Goal: Information Seeking & Learning: Learn about a topic

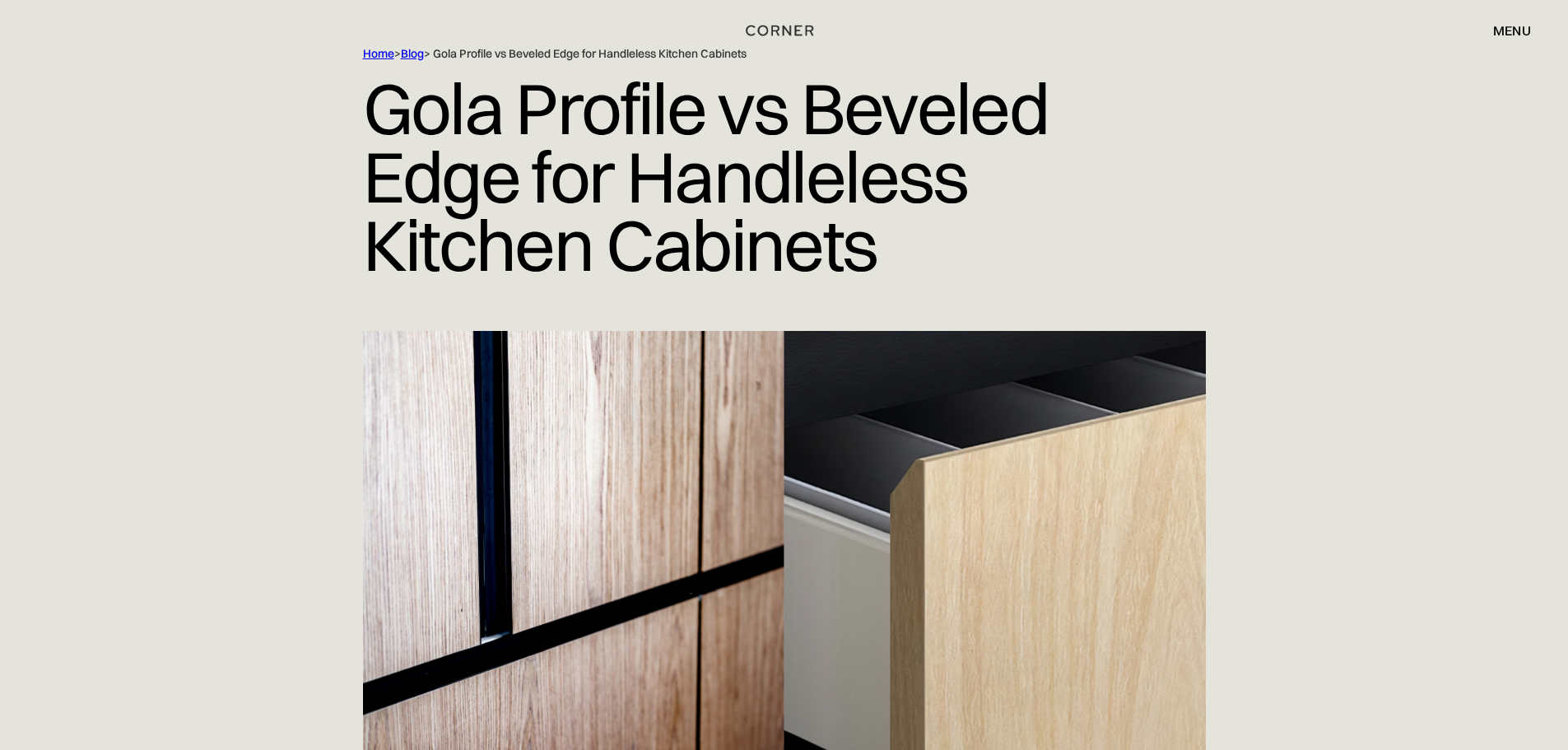
scroll to position [93, 0]
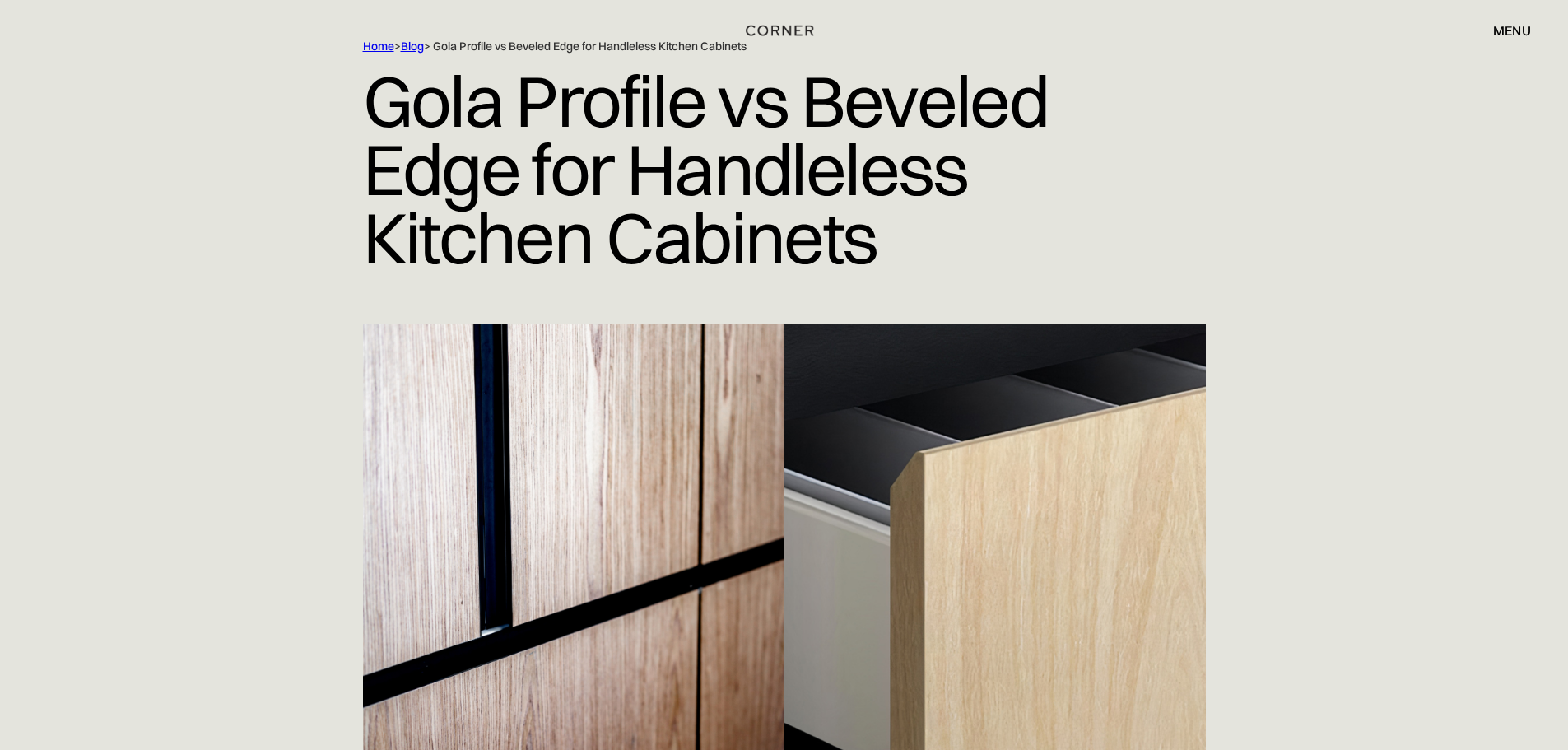
click at [1567, 28] on html "Shop Kitchens Shop Kitchens How it works How it works Projects Projects Inspira…" at bounding box center [784, 282] width 1568 height 750
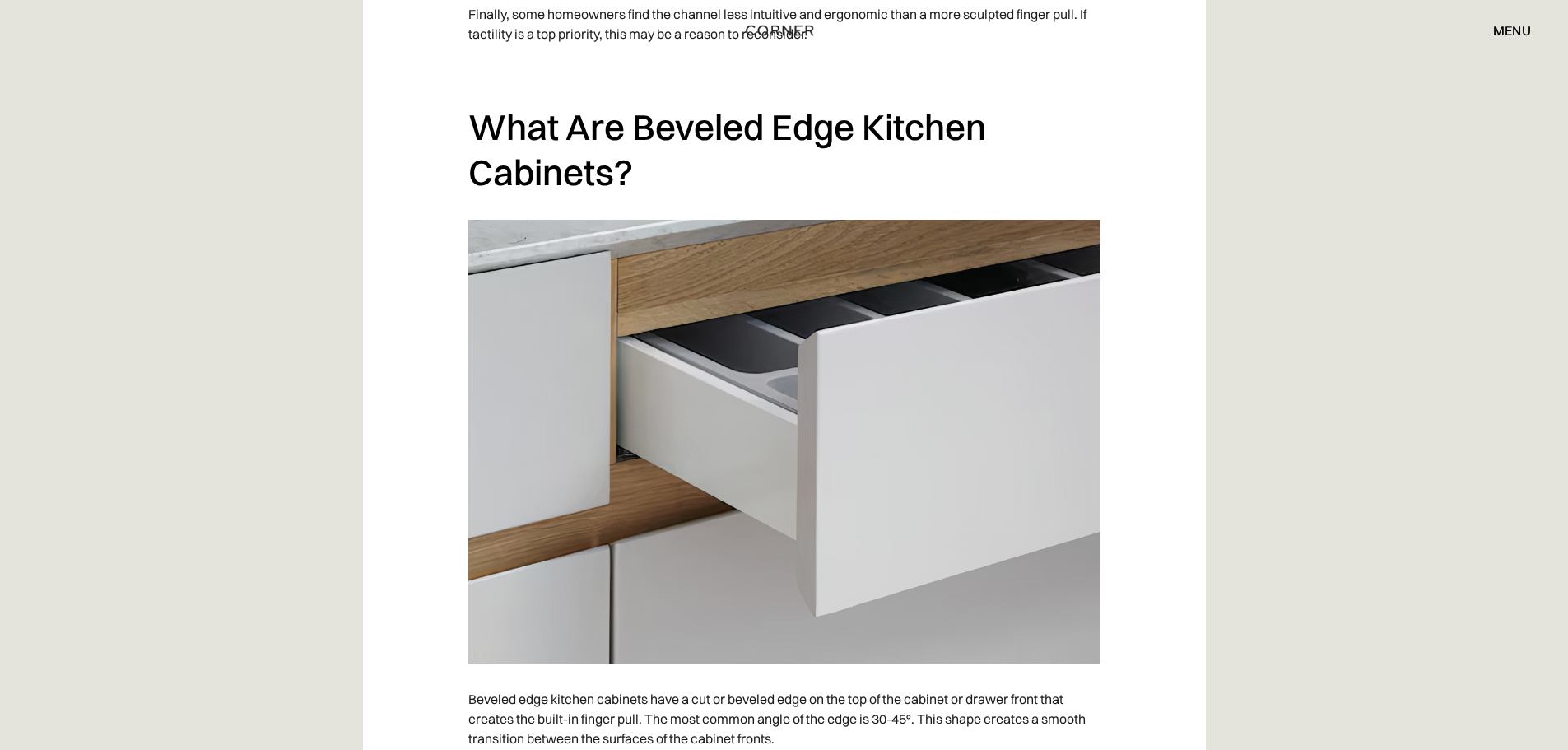
scroll to position [3390, 0]
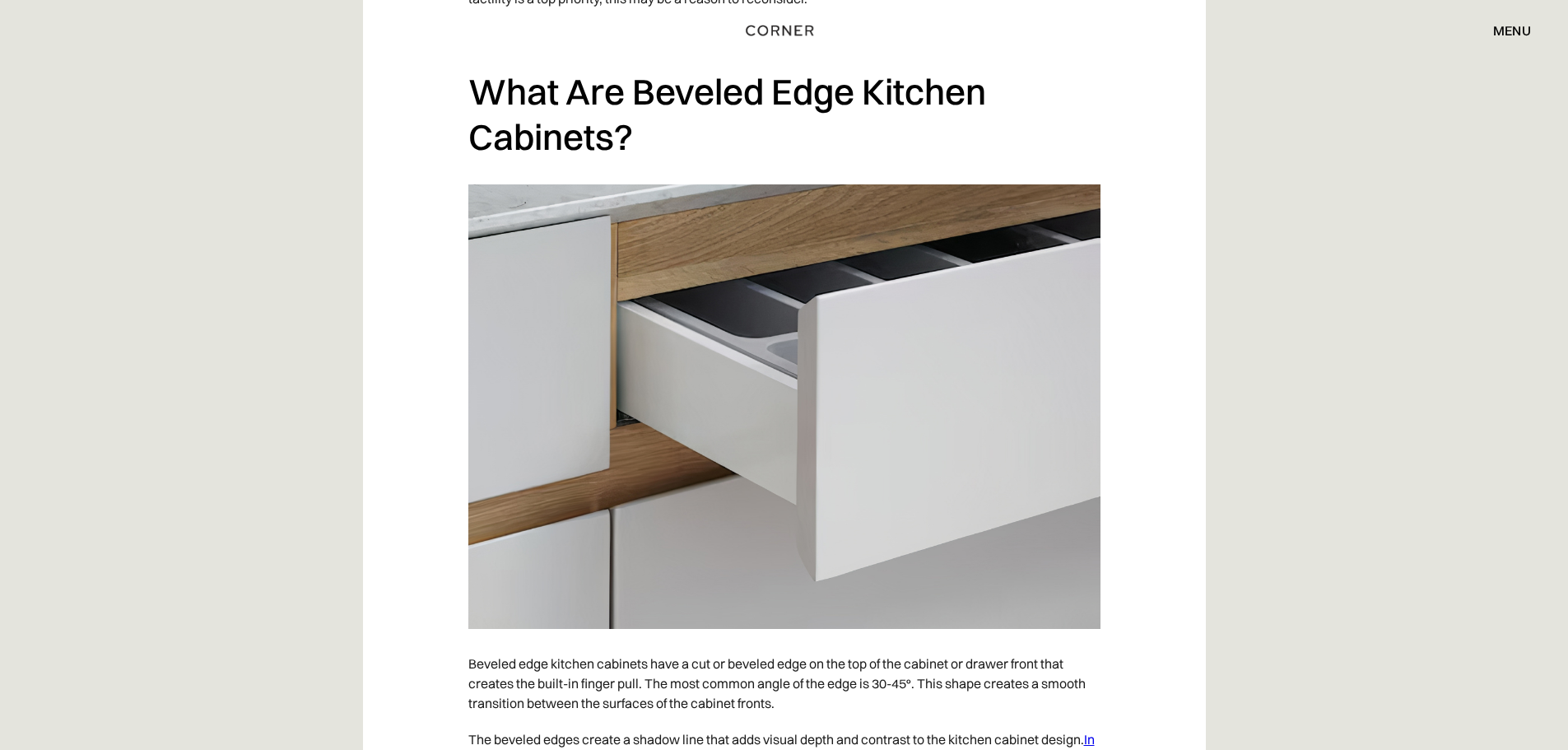
click at [722, 379] on img at bounding box center [784, 406] width 632 height 445
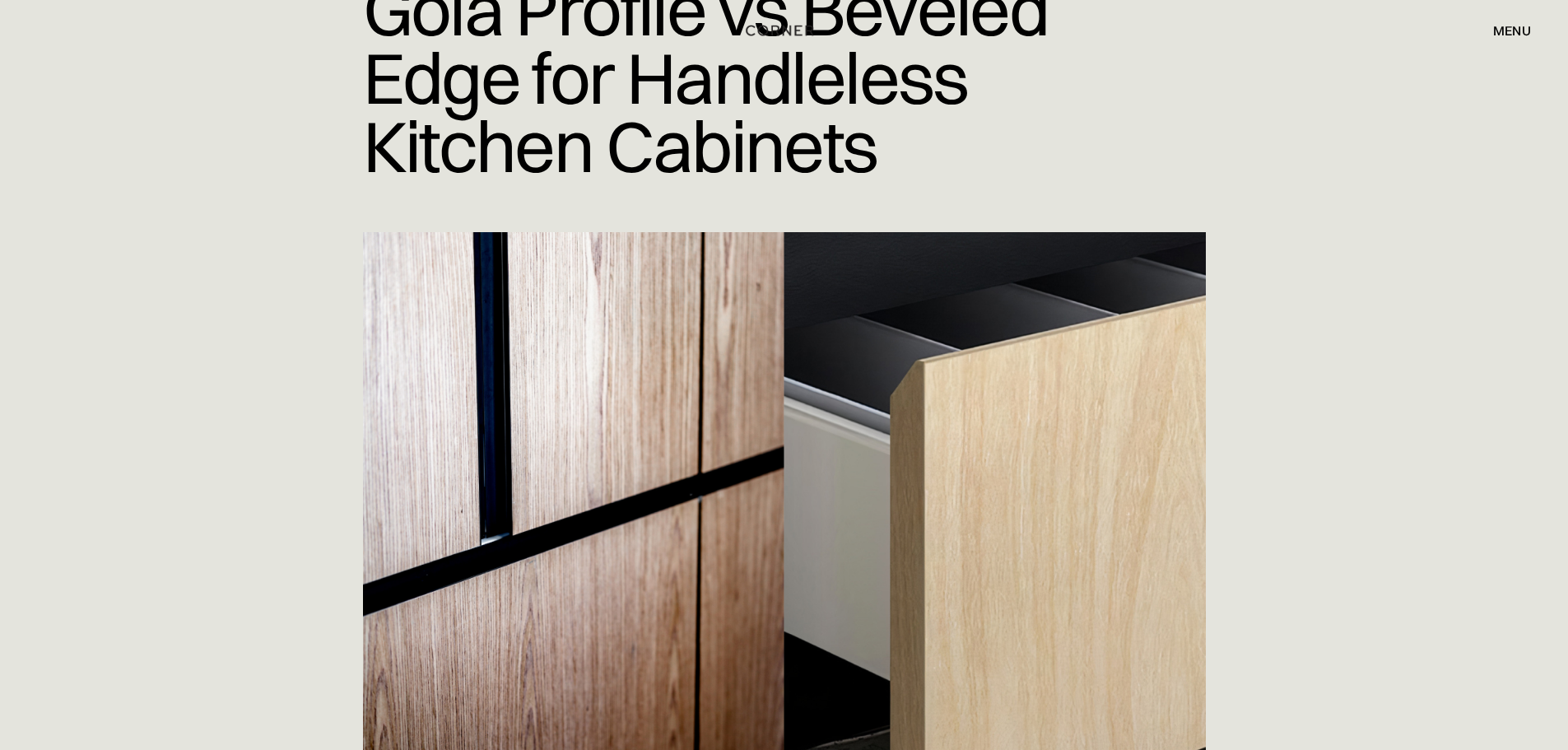
scroll to position [45, 0]
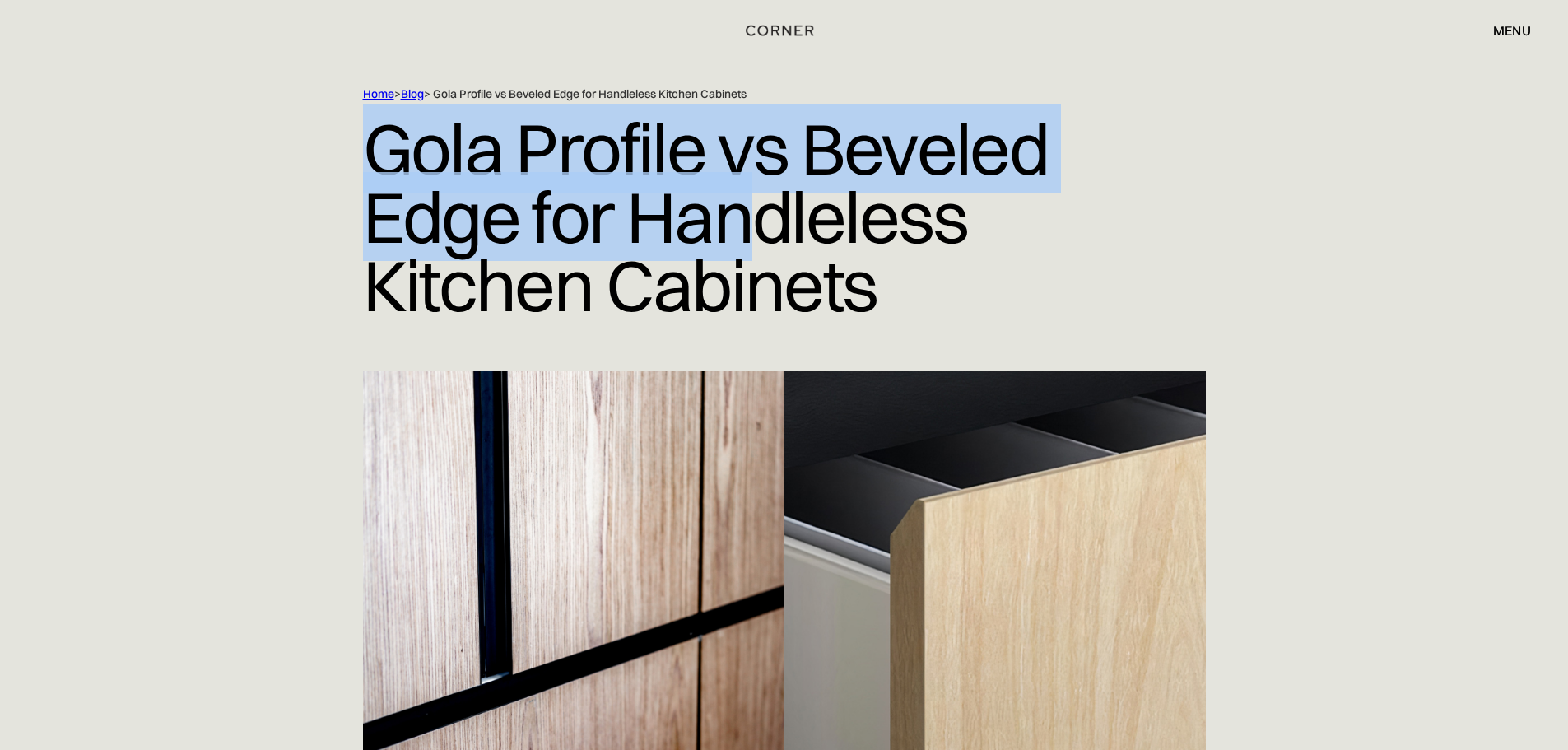
drag, startPoint x: 367, startPoint y: 148, endPoint x: 768, endPoint y: 244, distance: 412.3
click at [768, 244] on h1 "Gola Profile vs Beveled Edge for Handleless Kitchen Cabinets" at bounding box center [784, 217] width 843 height 230
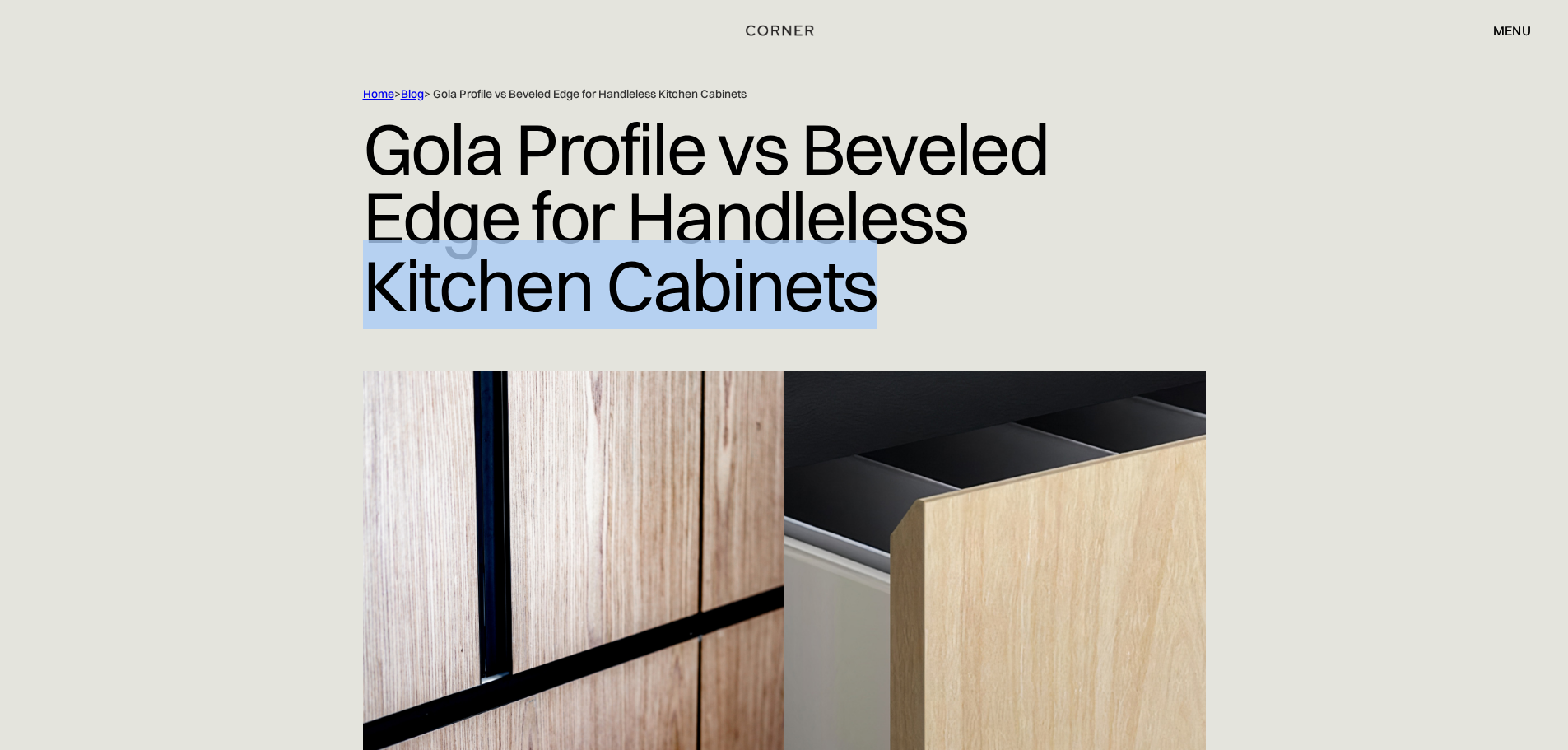
drag, startPoint x: 1019, startPoint y: 247, endPoint x: 942, endPoint y: 279, distance: 83.4
click at [942, 279] on h1 "Gola Profile vs Beveled Edge for Handleless Kitchen Cabinets" at bounding box center [784, 217] width 843 height 230
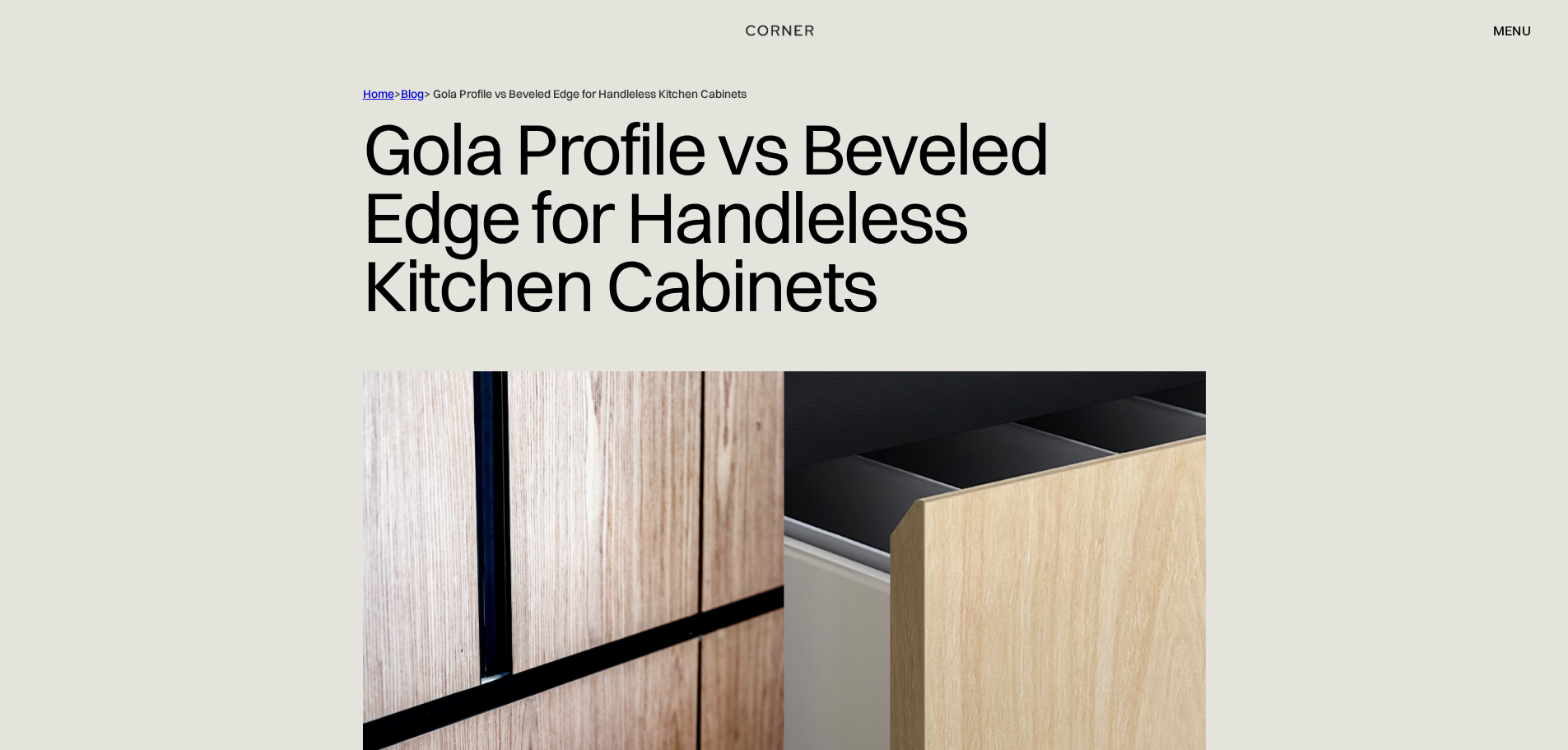
drag, startPoint x: 915, startPoint y: 284, endPoint x: 895, endPoint y: 284, distance: 20.0
click at [914, 284] on h1 "Gola Profile vs Beveled Edge for Handleless Kitchen Cabinets" at bounding box center [784, 217] width 843 height 230
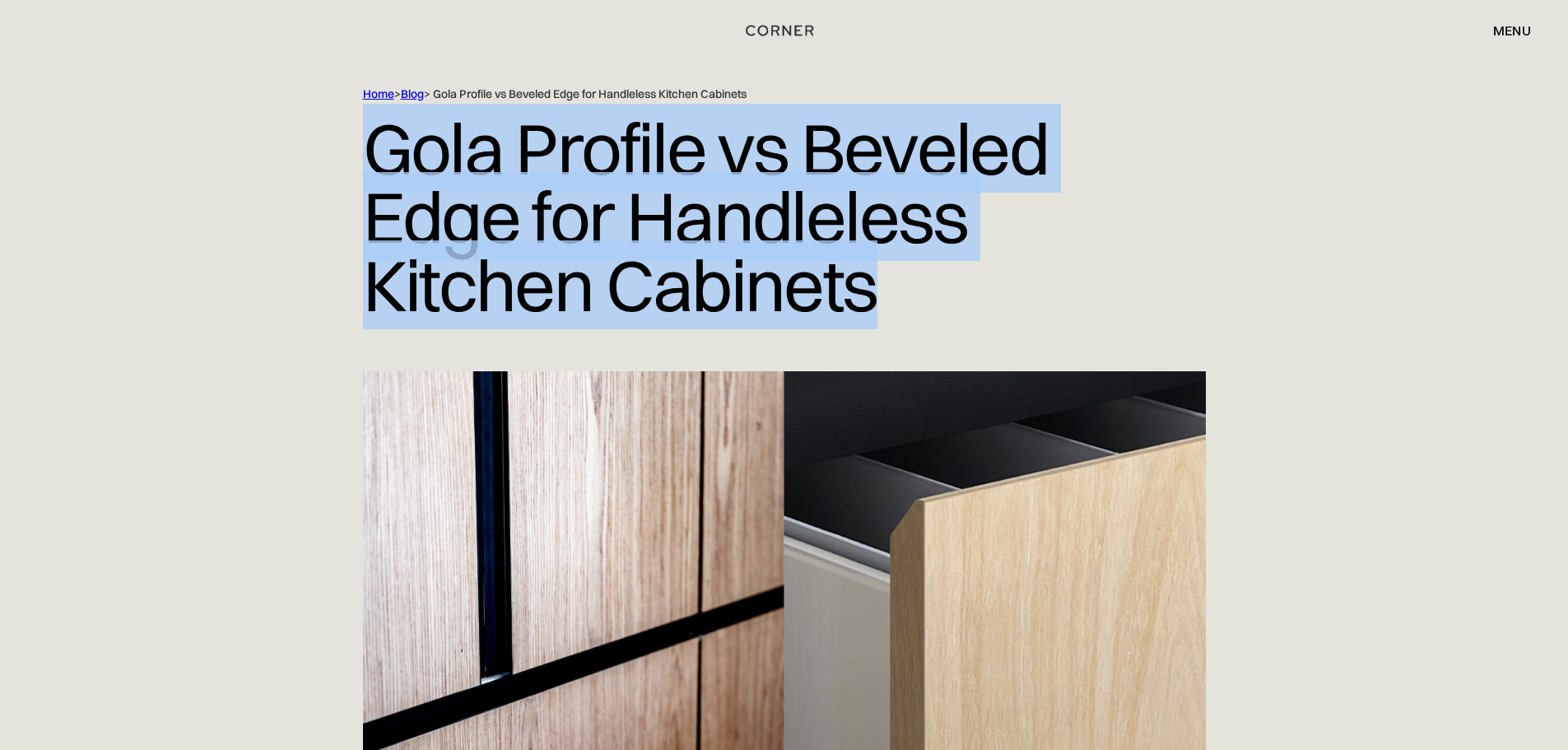
drag, startPoint x: 370, startPoint y: 136, endPoint x: 903, endPoint y: 295, distance: 556.2
click at [903, 295] on h1 "Gola Profile vs Beveled Edge for Handleless Kitchen Cabinets" at bounding box center [784, 217] width 843 height 230
copy h1 "Gola Profile vs Beveled Edge for Handleless Kitchen Cabinets"
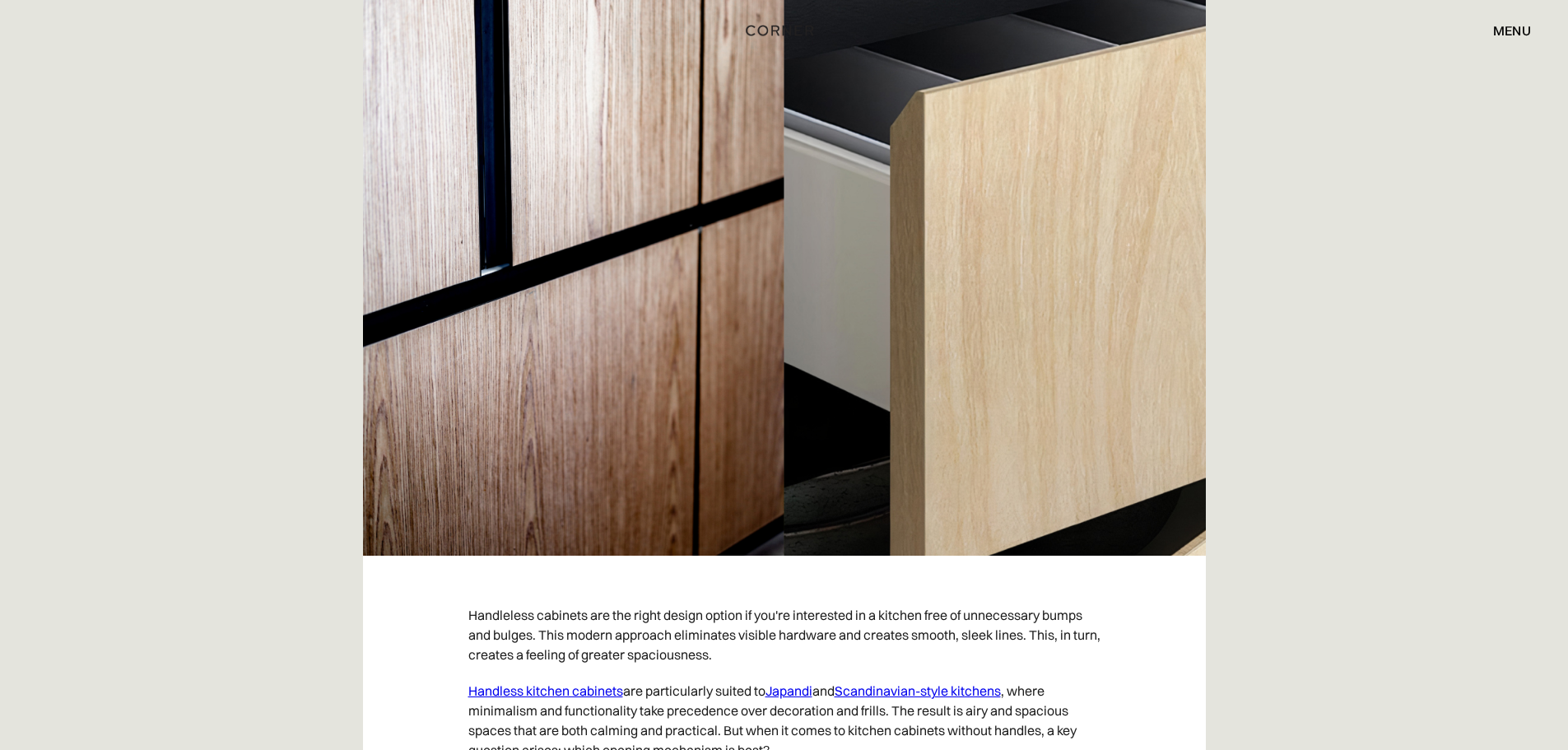
scroll to position [416, 0]
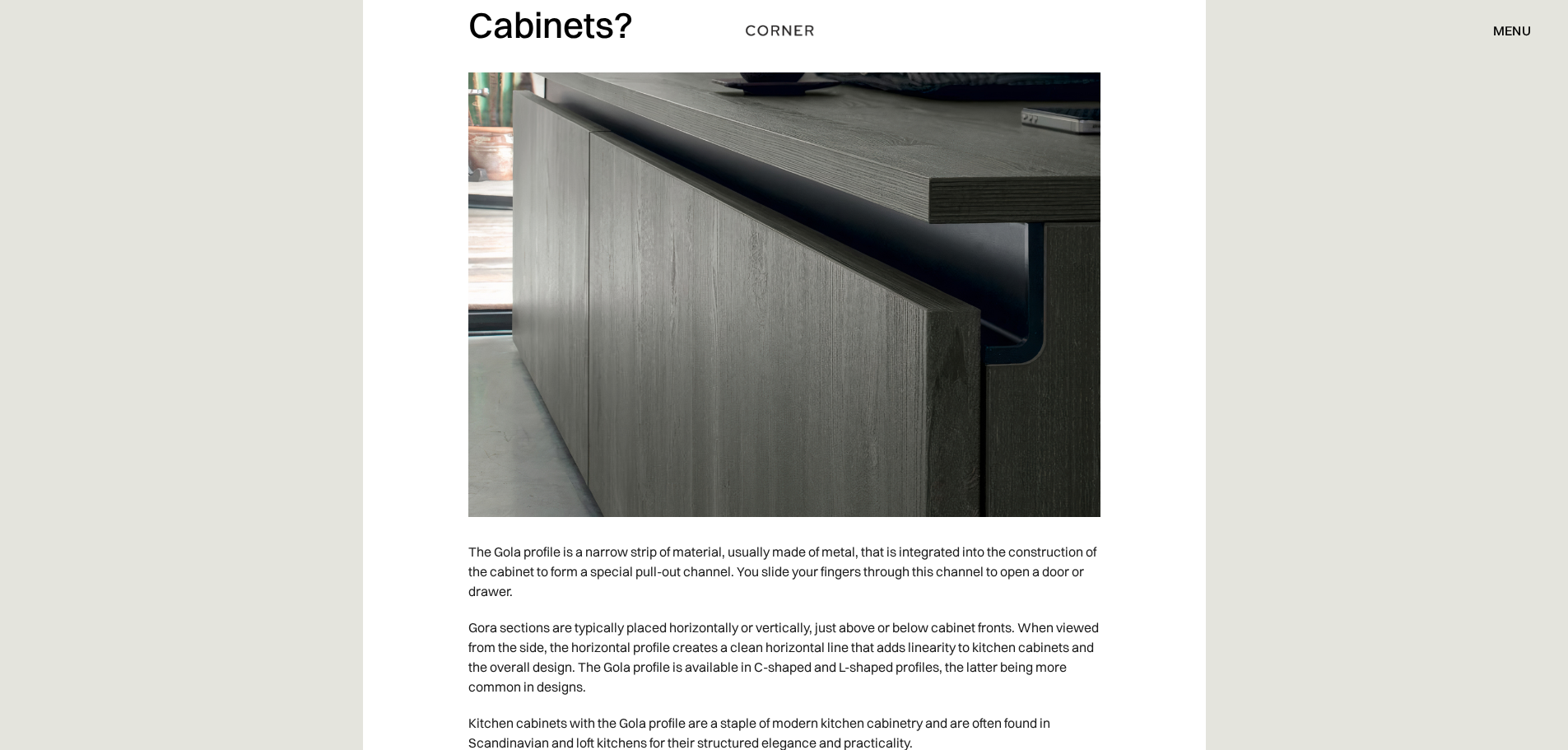
scroll to position [1395, 0]
